Goal: Task Accomplishment & Management: Use online tool/utility

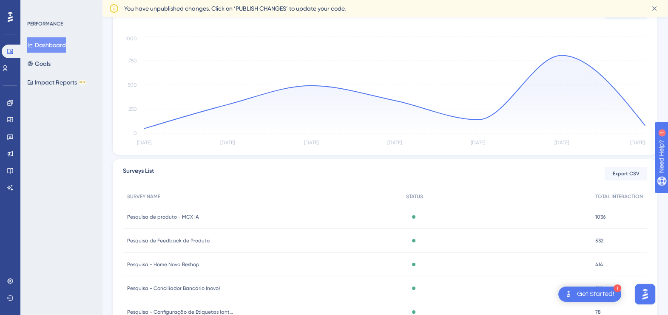
click at [200, 239] on span "Pesquisa de Feedback de Produto" at bounding box center [168, 241] width 82 height 7
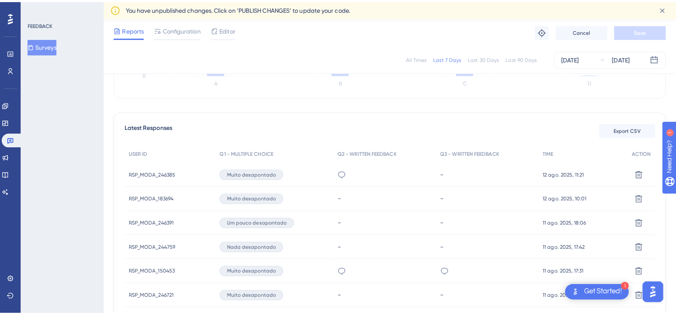
scroll to position [212, 0]
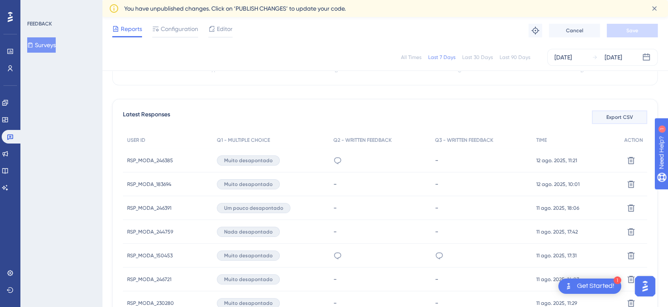
click at [612, 114] on span "Export CSV" at bounding box center [619, 117] width 27 height 7
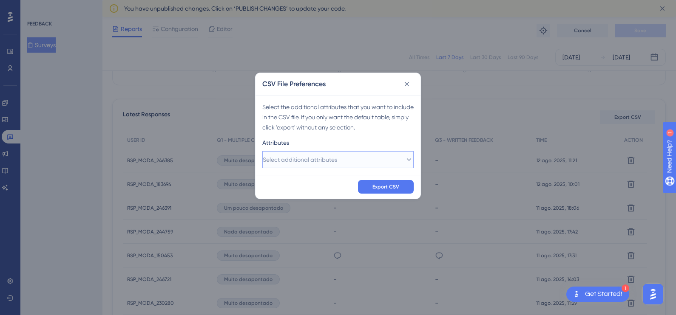
click at [366, 163] on button "Select additional attributes" at bounding box center [337, 159] width 151 height 17
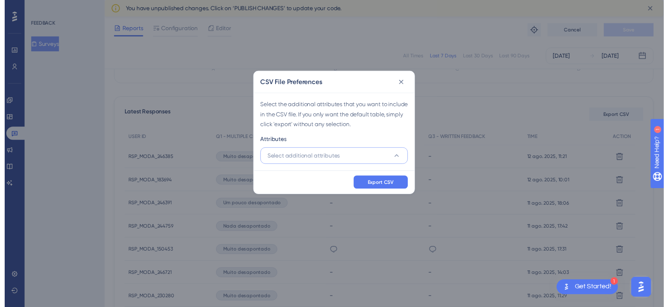
scroll to position [246, 0]
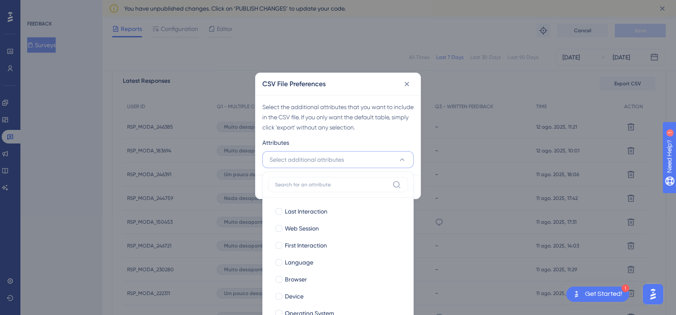
click at [366, 163] on button "Select additional attributes" at bounding box center [337, 159] width 151 height 17
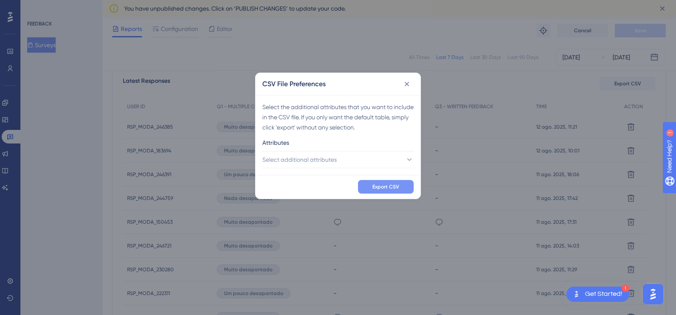
click at [406, 189] on button "Export CSV" at bounding box center [386, 187] width 56 height 14
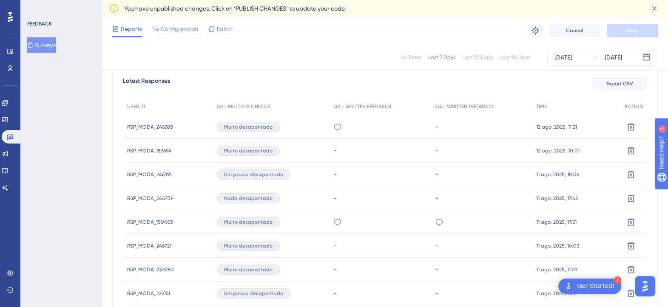
click at [144, 199] on span "RSP_MODA_244759" at bounding box center [150, 198] width 46 height 7
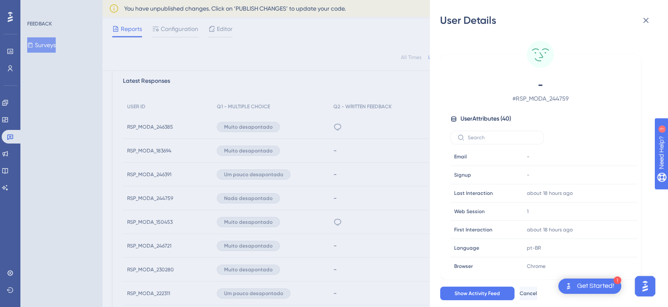
click at [346, 154] on div "User Details - # RSP_MODA_244759 User Attributes ( 40 ) Email Email - Signup Si…" at bounding box center [334, 153] width 668 height 307
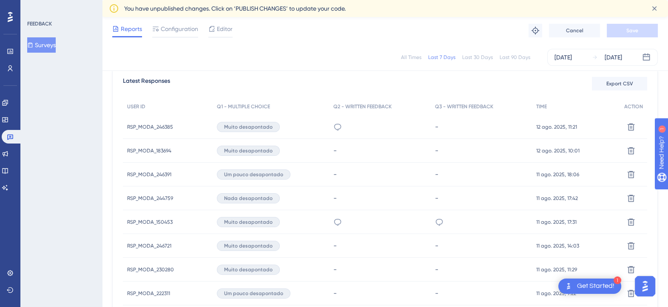
click at [152, 127] on span "RSP_MODA_246385" at bounding box center [150, 127] width 46 height 7
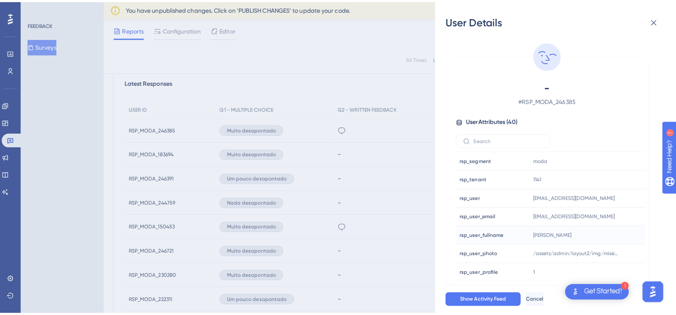
scroll to position [603, 0]
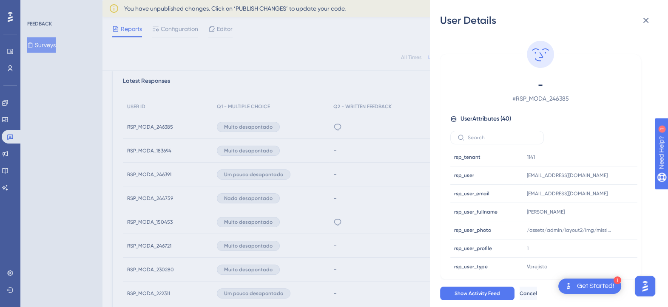
click at [86, 180] on div "User Details - # RSP_MODA_246385 User Attributes ( 40 ) Email Email - Signup Si…" at bounding box center [334, 153] width 668 height 307
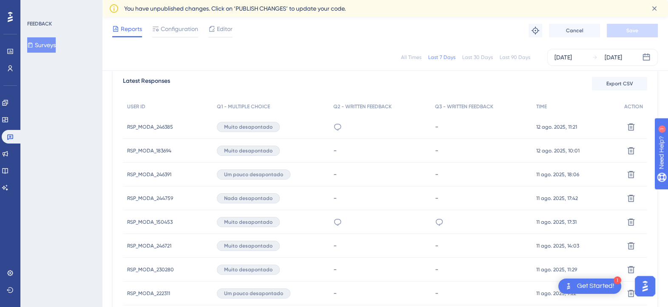
click at [342, 57] on div "All Times Last 7 Days Last 30 Days Last 90 Days [DATE] [DATE]" at bounding box center [384, 57] width 545 height 17
click at [618, 86] on span "Export CSV" at bounding box center [619, 83] width 27 height 7
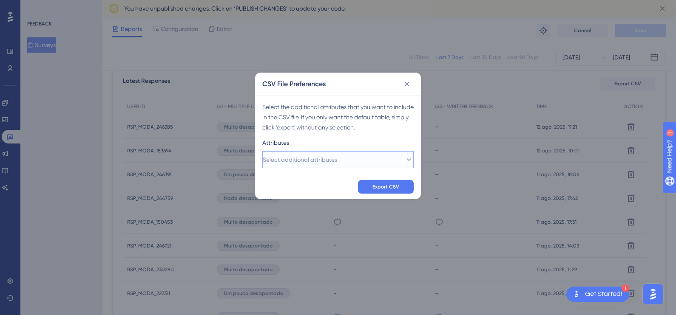
click at [363, 159] on button "Select additional attributes" at bounding box center [337, 159] width 151 height 17
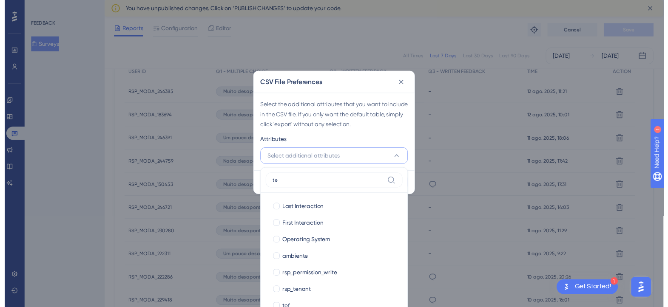
scroll to position [0, 0]
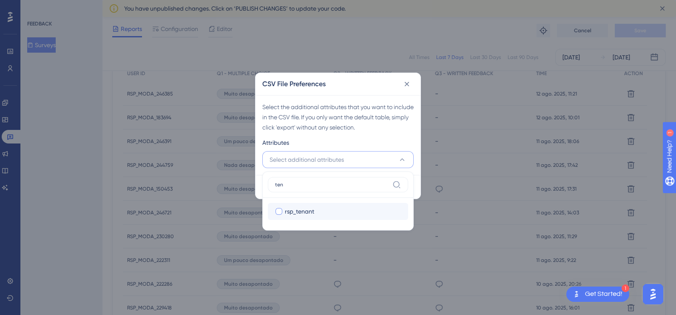
type input "ten"
click at [296, 211] on span "rsp_tenant" at bounding box center [299, 212] width 29 height 10
checkbox input "true"
click at [398, 133] on div "Select the additional attributes that you want to include in the CSV file. If y…" at bounding box center [337, 135] width 165 height 80
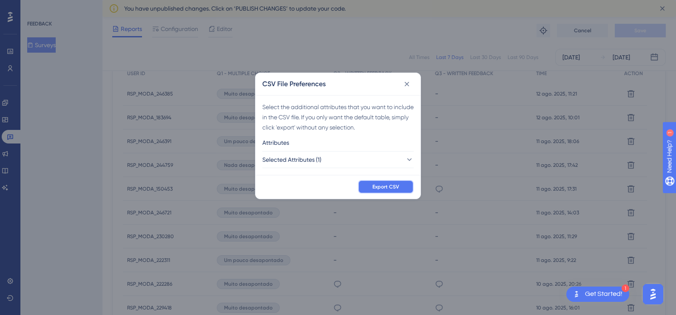
click at [388, 189] on span "Export CSV" at bounding box center [385, 187] width 27 height 7
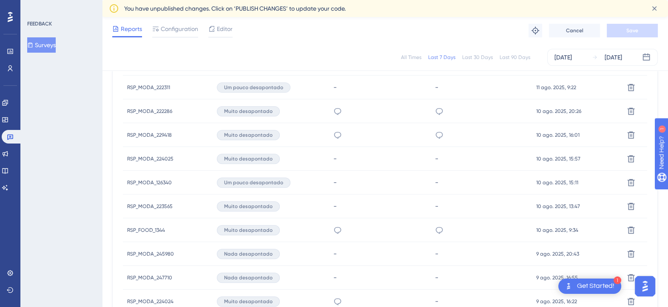
scroll to position [611, 0]
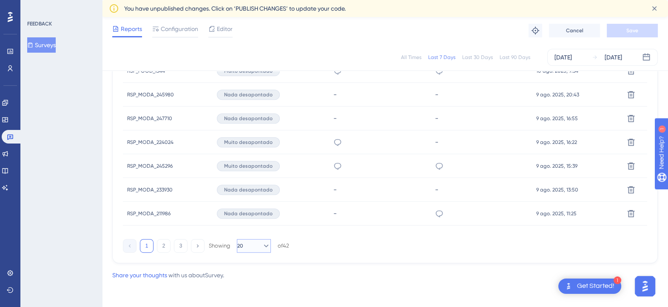
click at [256, 246] on button "20" at bounding box center [254, 246] width 34 height 14
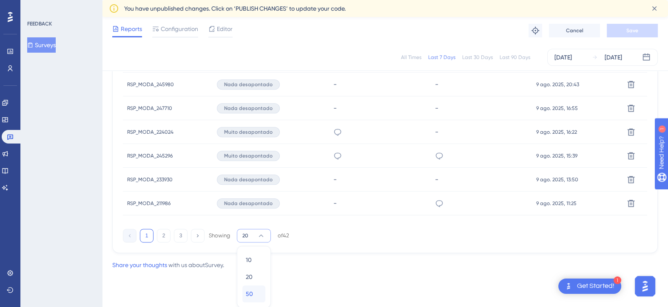
click at [260, 291] on div "50 50" at bounding box center [254, 294] width 16 height 17
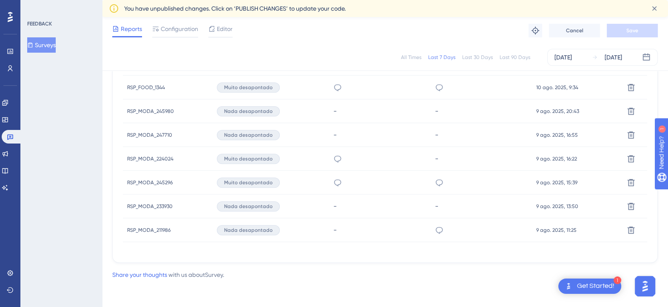
scroll to position [594, 0]
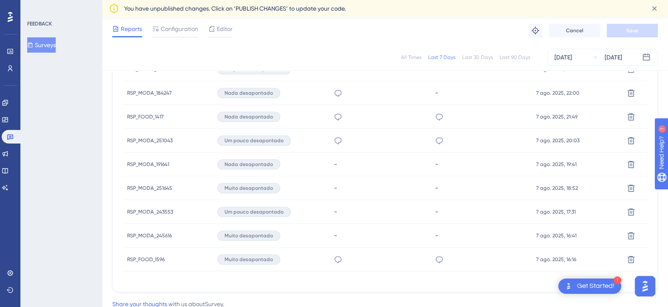
scroll to position [1118, 0]
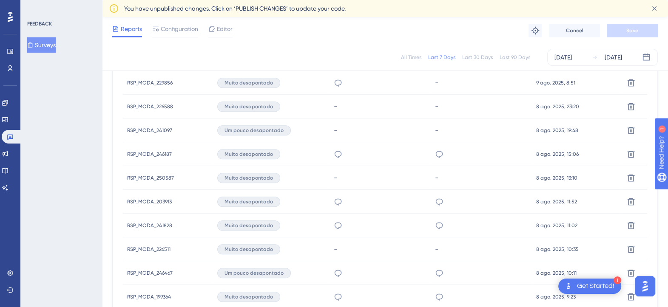
click at [157, 153] on span "RSP_MODA_246187" at bounding box center [149, 154] width 45 height 7
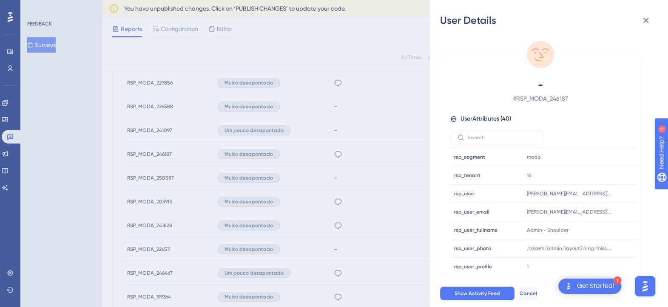
scroll to position [956, 0]
click at [152, 151] on div "User Details - # RSP_MODA_246187 User Attributes ( 40 ) Email Email - Signup Si…" at bounding box center [334, 153] width 668 height 307
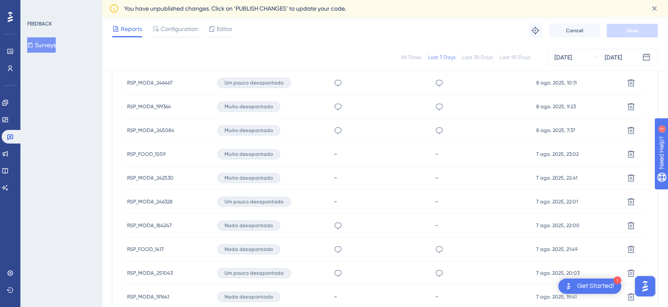
click at [159, 155] on span "RSP_FOOD_1059" at bounding box center [146, 154] width 38 height 7
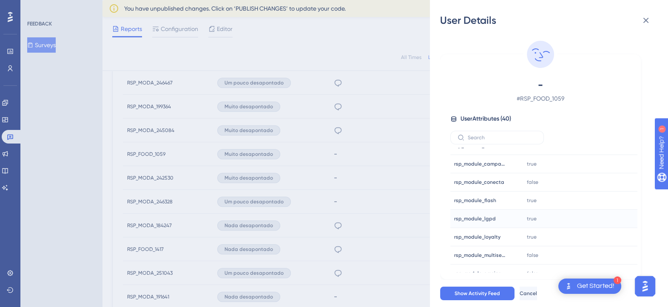
scroll to position [284, 0]
click at [153, 249] on div "User Details - # RSP_FOOD_1059 User Attributes ( 40 ) Email Email - Signup Sign…" at bounding box center [334, 153] width 668 height 307
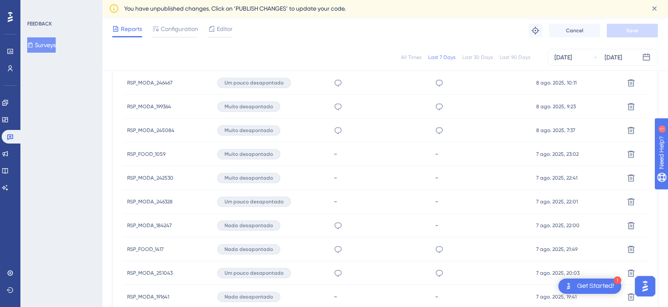
click at [153, 249] on span "RSP_FOOD_1417" at bounding box center [145, 249] width 37 height 7
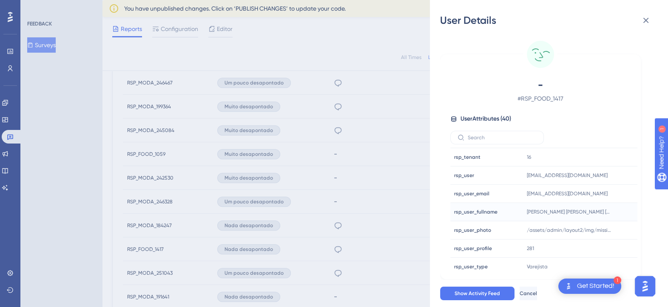
scroll to position [550, 0]
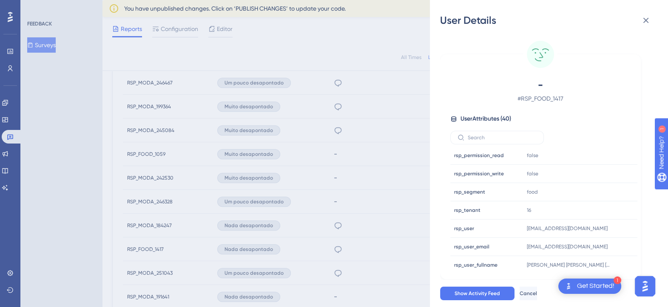
click at [85, 181] on div "User Details - # RSP_FOOD_1417 User Attributes ( 40 ) Email Email - Signup Sign…" at bounding box center [334, 153] width 668 height 307
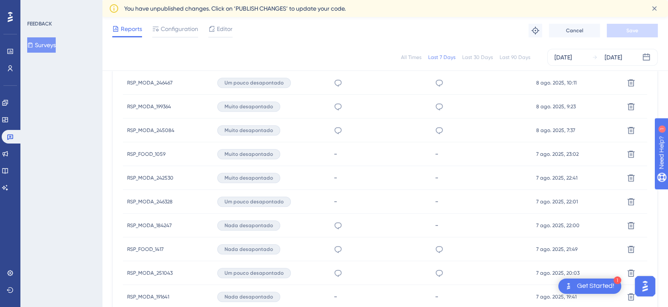
scroll to position [766, 0]
click at [153, 151] on span "RSP_MODA_246187" at bounding box center [149, 154] width 45 height 7
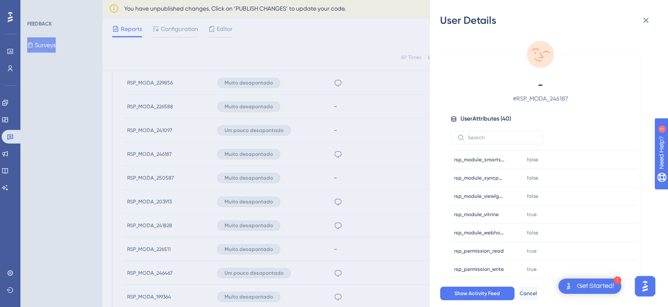
scroll to position [603, 0]
